Goal: Navigation & Orientation: Find specific page/section

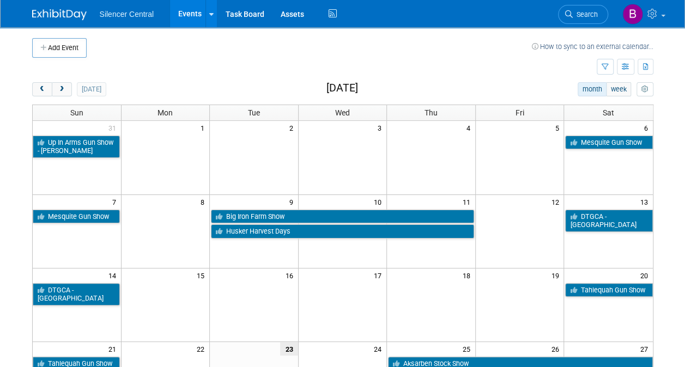
click at [57, 94] on button "next" at bounding box center [62, 89] width 20 height 14
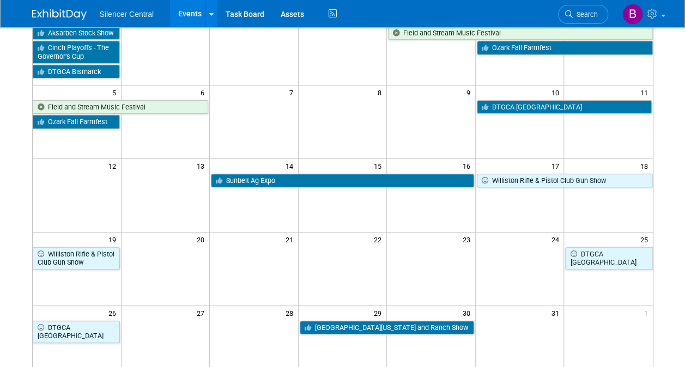
scroll to position [130, 0]
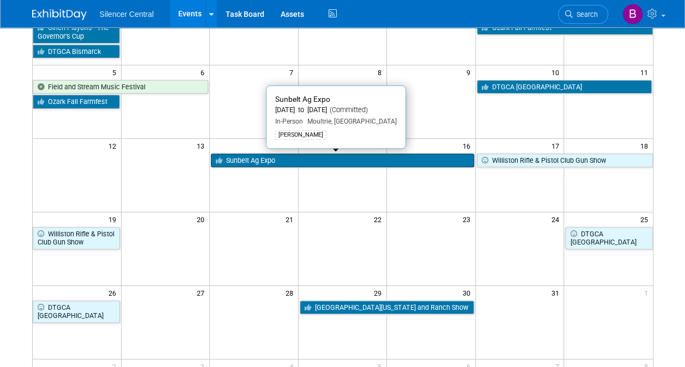
click at [253, 155] on link "Sunbelt Ag Expo" at bounding box center [342, 161] width 263 height 14
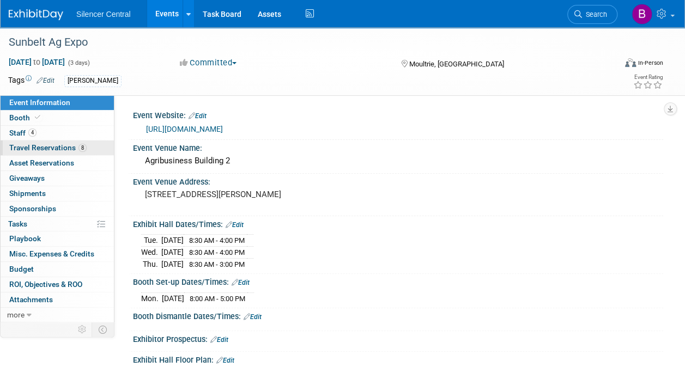
click at [68, 152] on link "8 Travel Reservations 8" at bounding box center [57, 148] width 113 height 15
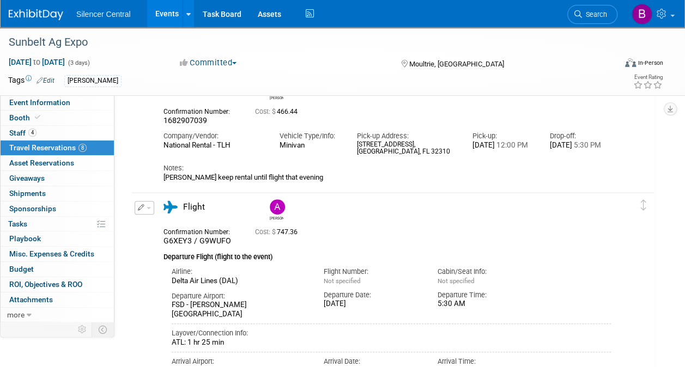
scroll to position [203, 0]
click at [68, 105] on span "Event Information" at bounding box center [39, 102] width 61 height 9
